Goal: Task Accomplishment & Management: Use online tool/utility

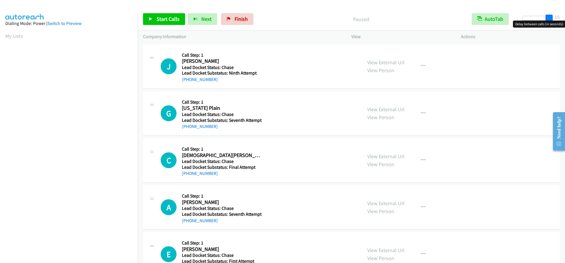
drag, startPoint x: 525, startPoint y: 20, endPoint x: 557, endPoint y: 24, distance: 32.0
click at [557, 24] on body "Start Calls Pause Next Finish Paused AutoTab AutoTab 15 Company Information Inf…" at bounding box center [282, 14] width 565 height 28
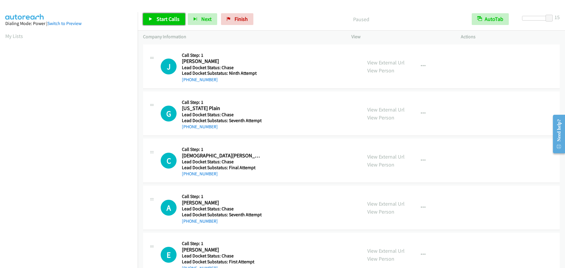
click at [166, 21] on span "Start Calls" at bounding box center [167, 19] width 23 height 7
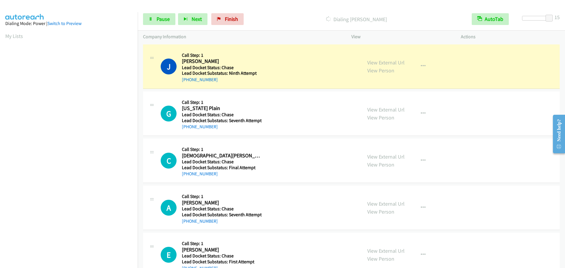
scroll to position [62, 0]
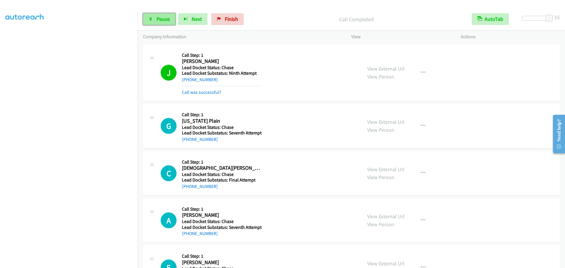
click at [149, 20] on icon at bounding box center [151, 19] width 4 height 4
click at [148, 21] on link "Start Calls" at bounding box center [164, 19] width 42 height 12
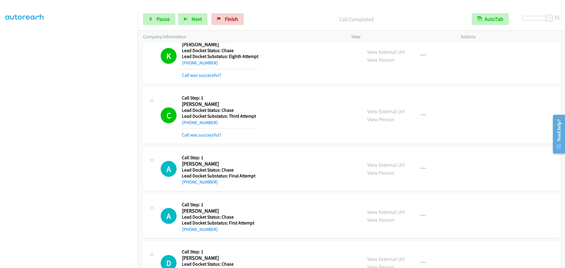
scroll to position [548, 0]
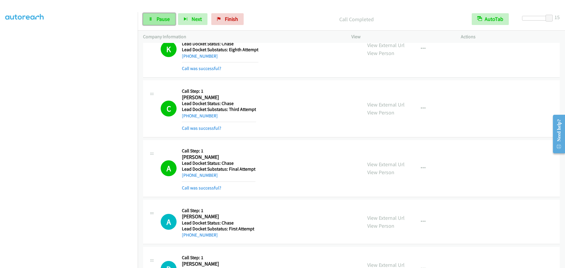
click at [151, 20] on icon at bounding box center [151, 19] width 4 height 4
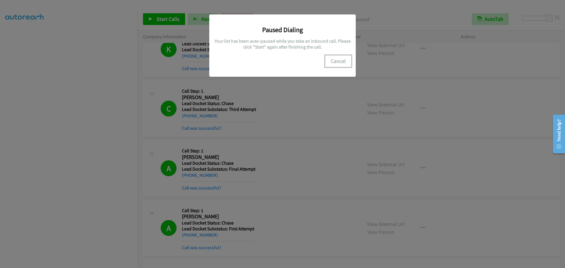
click at [332, 62] on button "Cancel" at bounding box center [338, 61] width 26 height 12
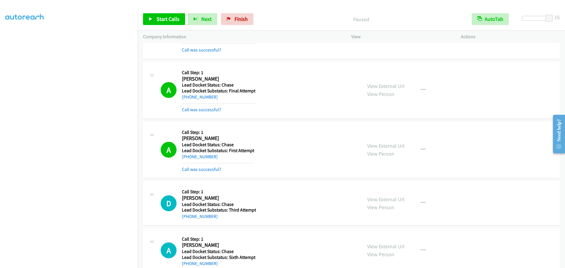
scroll to position [639, 0]
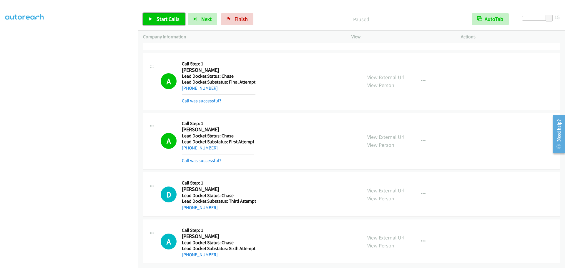
click at [156, 17] on span "Start Calls" at bounding box center [167, 19] width 23 height 7
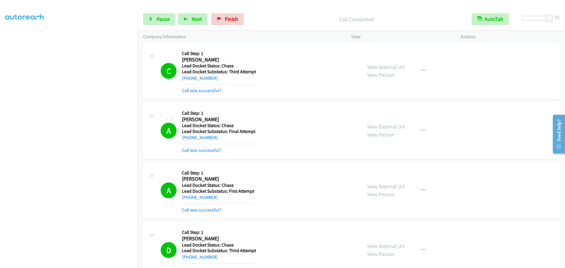
scroll to position [429, 0]
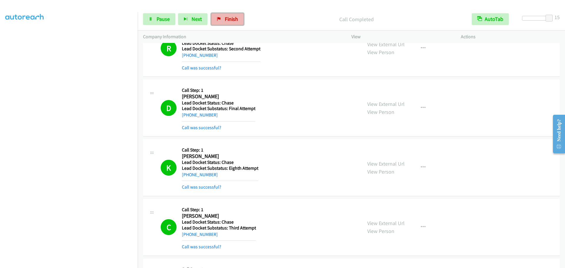
click at [233, 14] on link "Finish" at bounding box center [227, 19] width 32 height 12
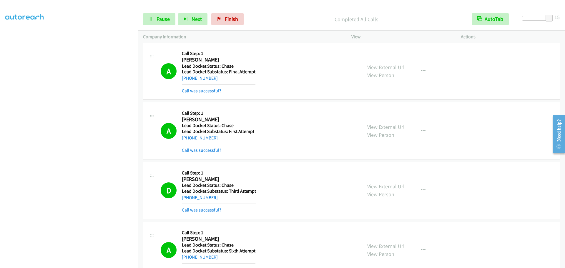
scroll to position [696, 0]
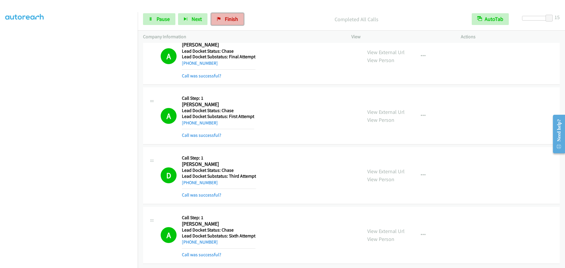
click at [228, 13] on link "Finish" at bounding box center [227, 19] width 32 height 12
